Goal: Find contact information: Find contact information

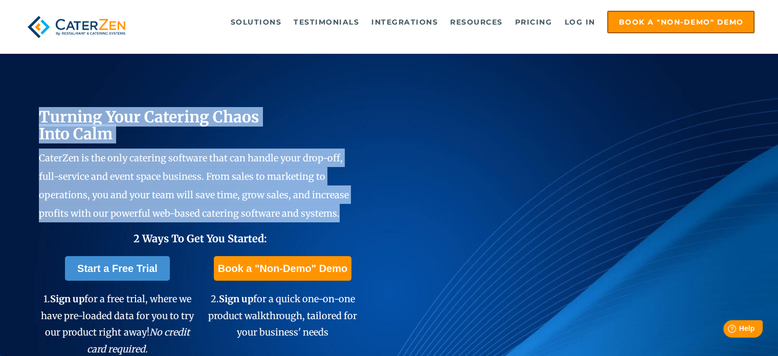
drag, startPoint x: 38, startPoint y: 115, endPoint x: 346, endPoint y: 213, distance: 323.4
click at [346, 213] on div "Turning Your Catering Chaos Into Calm CaterZen is the only catering software th…" at bounding box center [389, 229] width 778 height 457
copy span "Turning Your Catering Chaos Into Calm CaterZen is the only catering software th…"
click at [223, 66] on div "Turning Your Catering Chaos Into Calm CaterZen is the only catering software th…" at bounding box center [389, 229] width 778 height 457
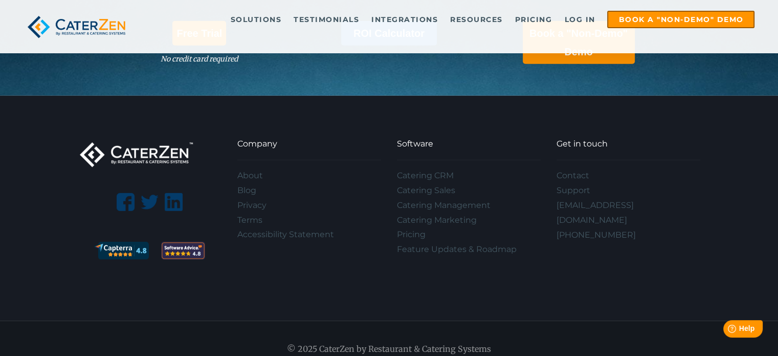
scroll to position [3058, 0]
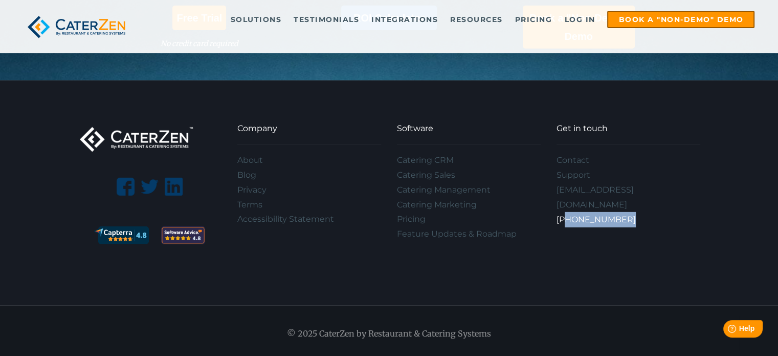
drag, startPoint x: 624, startPoint y: 201, endPoint x: 564, endPoint y: 202, distance: 60.4
click at [564, 212] on div "[PHONE_NUMBER]" at bounding box center [629, 219] width 144 height 15
copy link "[PHONE_NUMBER]"
click at [573, 157] on link "Contact" at bounding box center [629, 160] width 144 height 15
